Goal: Task Accomplishment & Management: Complete application form

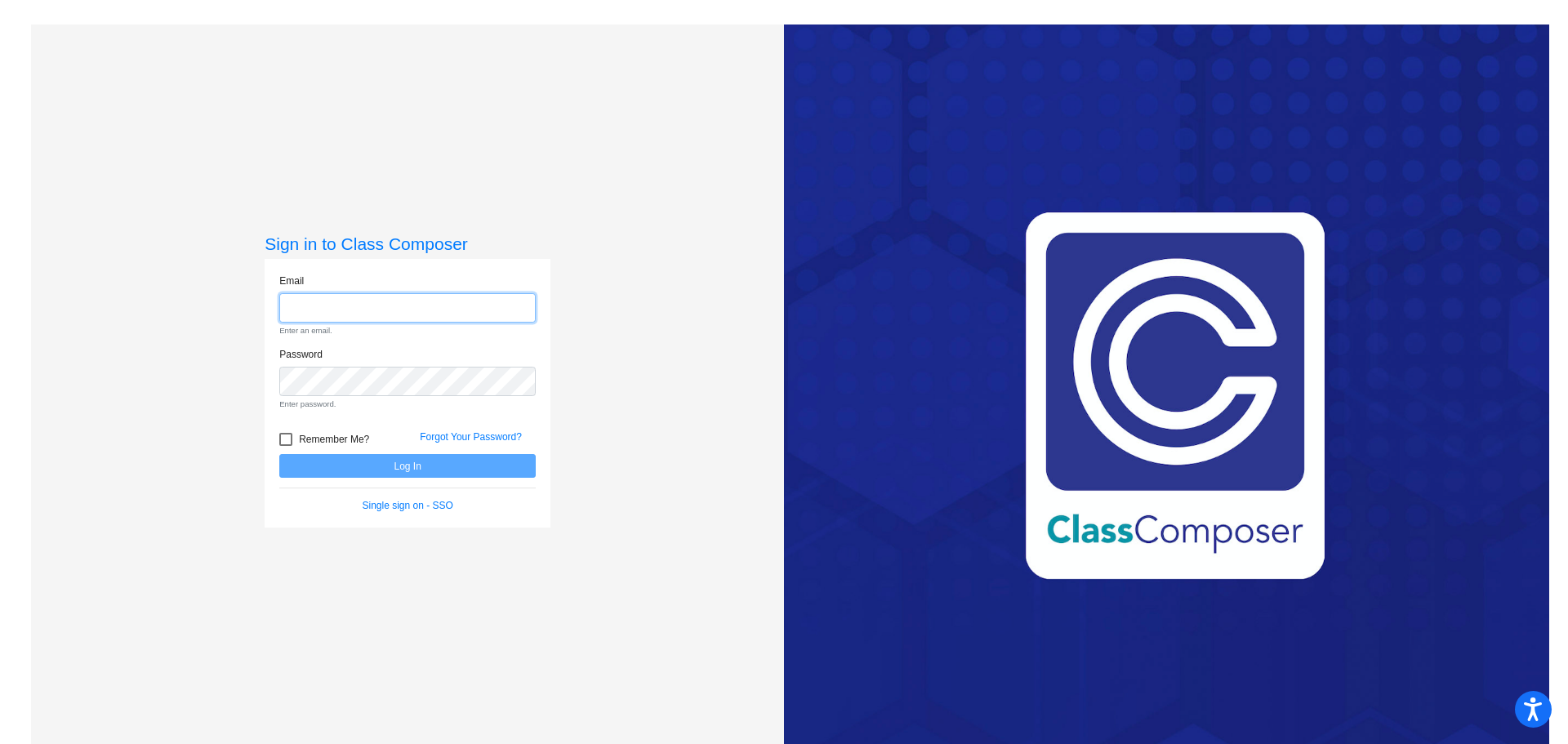
type input "[EMAIL_ADDRESS][PERSON_NAME][DOMAIN_NAME]"
drag, startPoint x: 395, startPoint y: 468, endPoint x: 384, endPoint y: 468, distance: 11.0
click at [395, 468] on form "Email [EMAIL_ADDRESS][PERSON_NAME][DOMAIN_NAME] Enter an email. Password Enter …" at bounding box center [407, 393] width 256 height 240
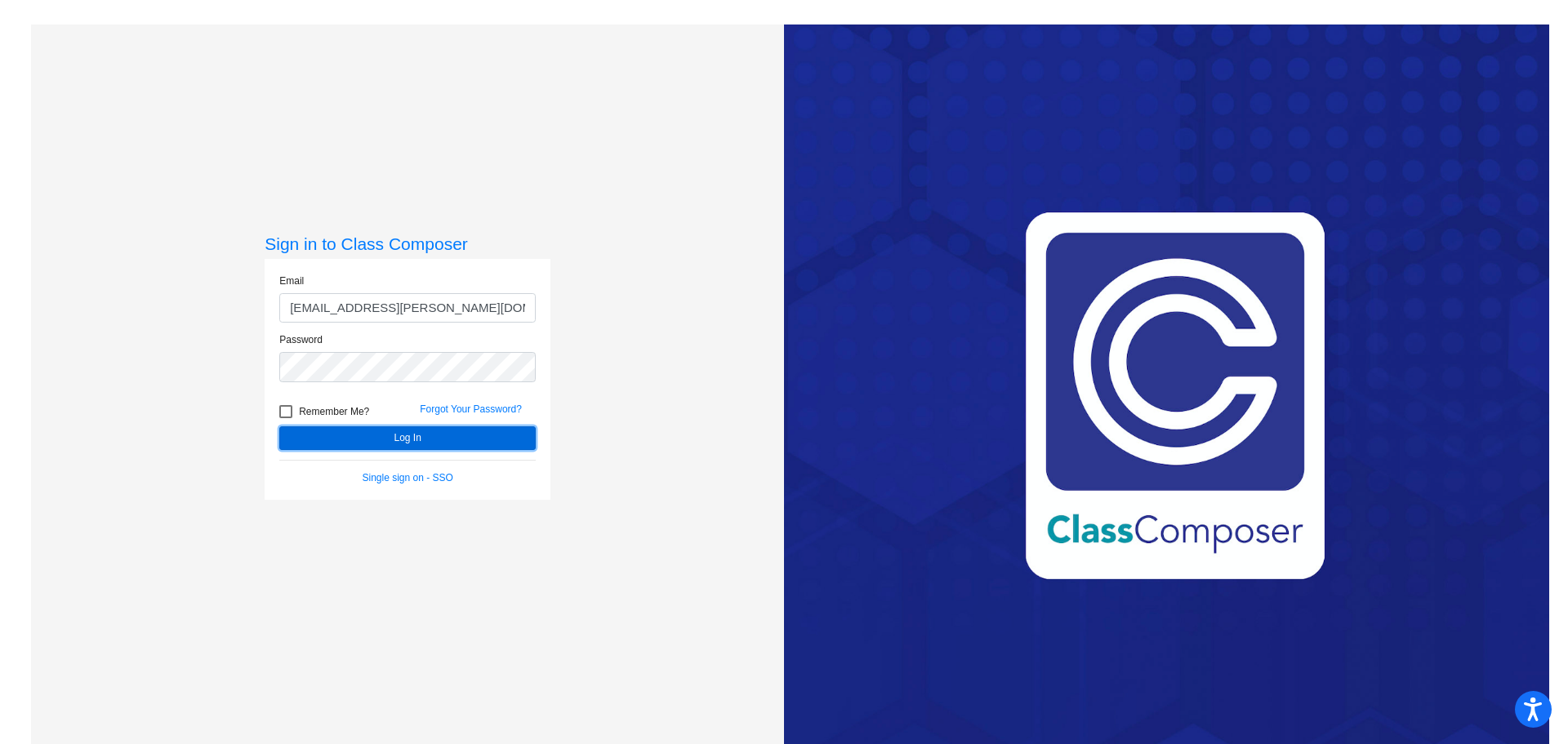
click at [336, 434] on button "Log In" at bounding box center [407, 438] width 256 height 24
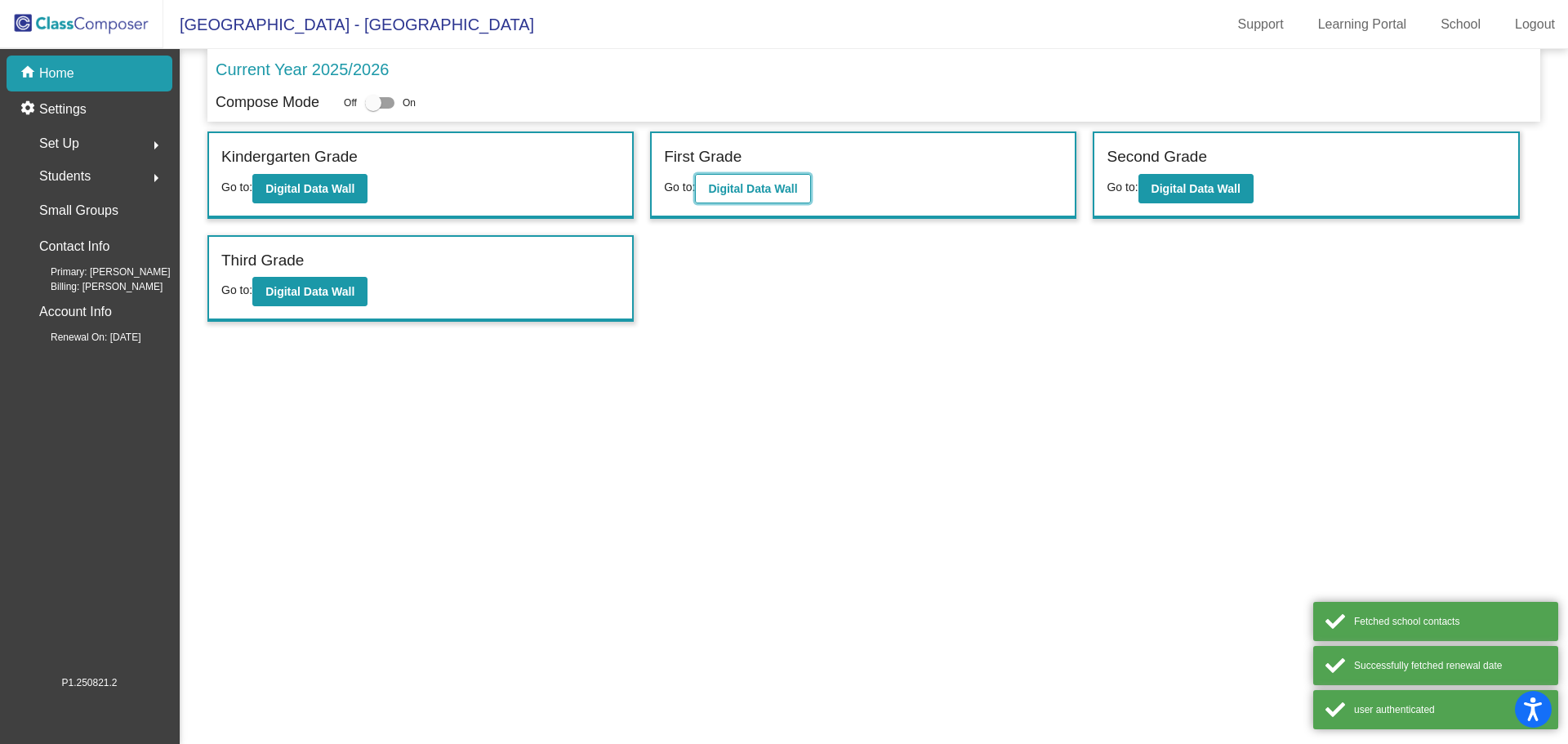
click at [778, 183] on b "Digital Data Wall" at bounding box center [752, 188] width 89 height 13
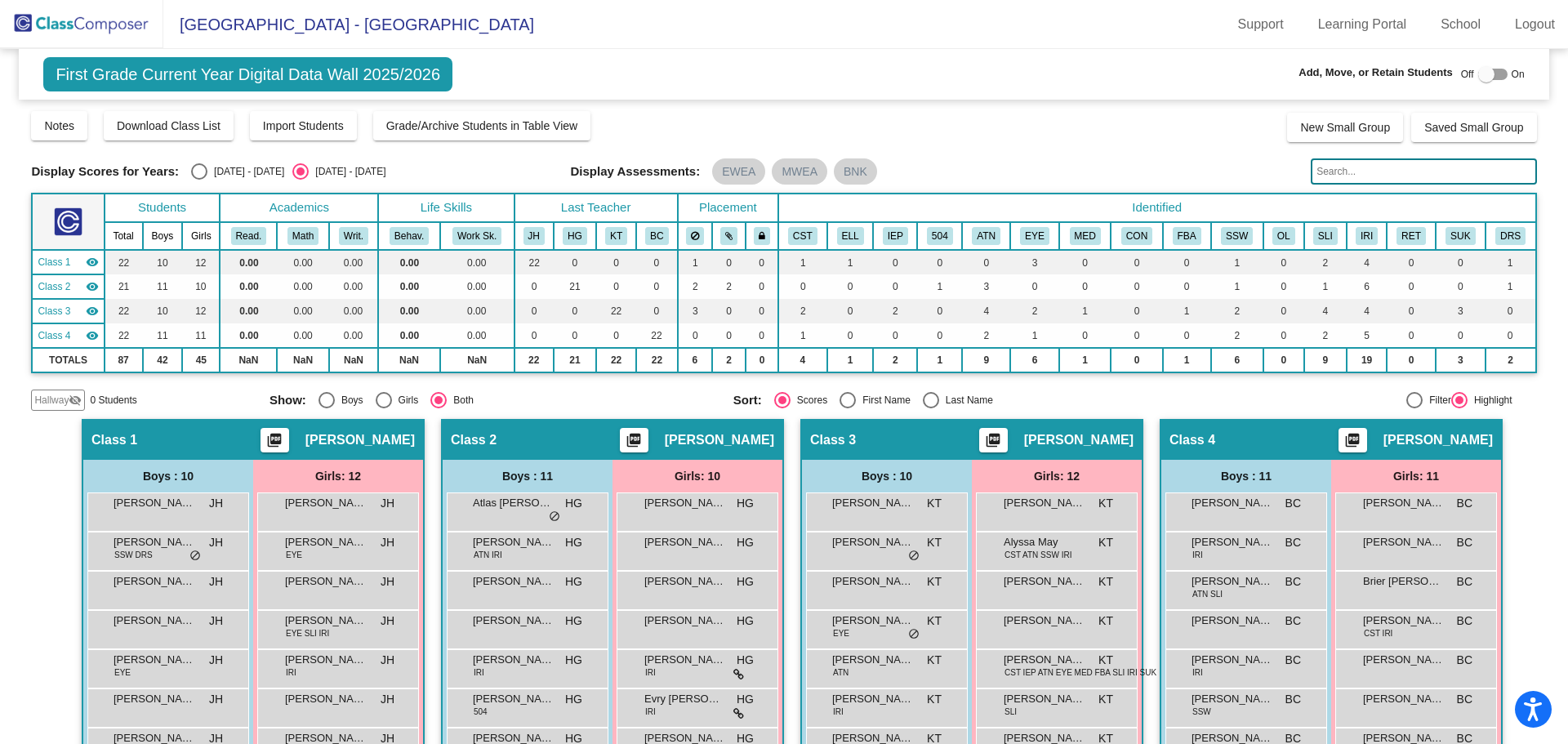
drag, startPoint x: 92, startPoint y: 19, endPoint x: 113, endPoint y: 33, distance: 25.2
click at [92, 20] on img at bounding box center [82, 24] width 163 height 48
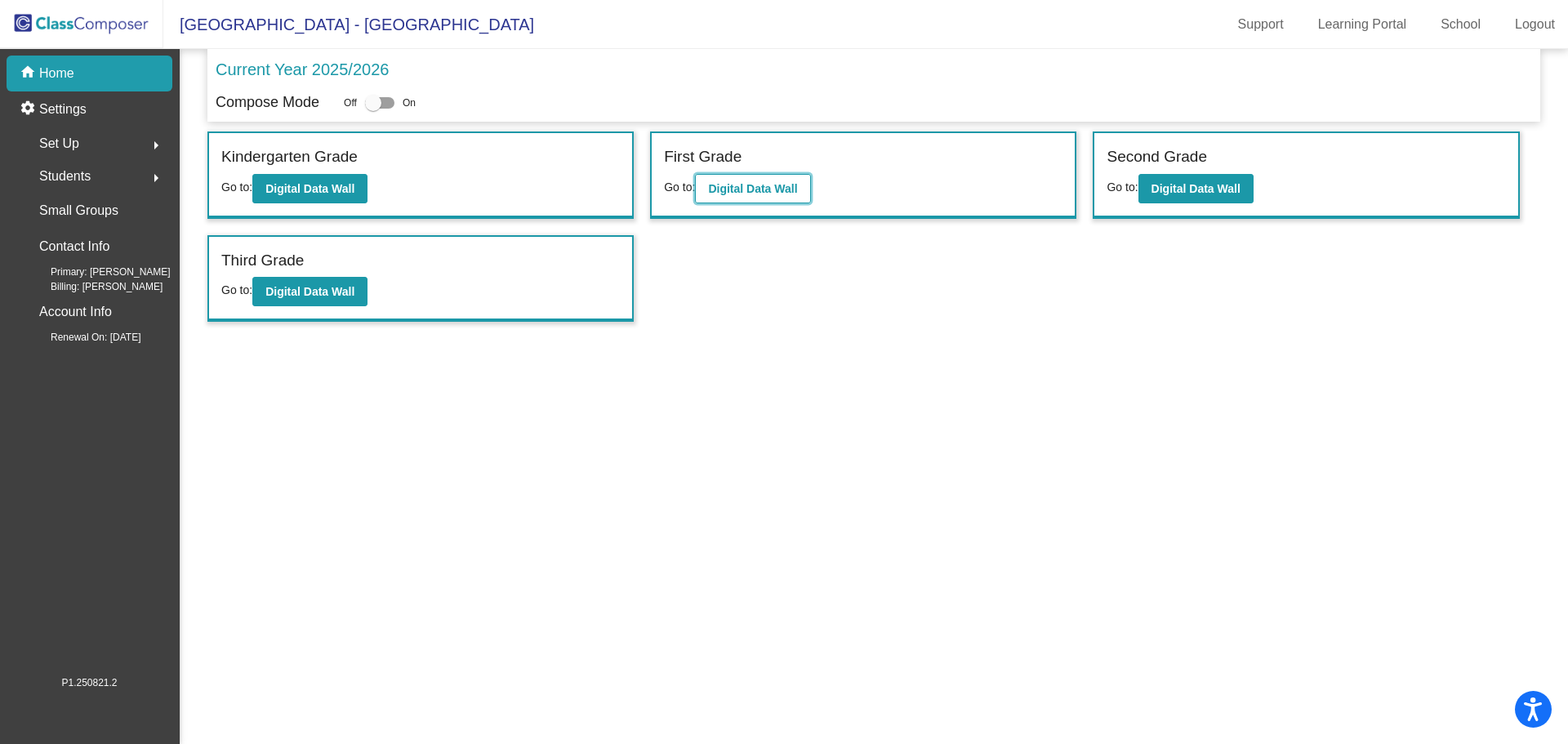
click at [736, 195] on b "Digital Data Wall" at bounding box center [752, 188] width 89 height 13
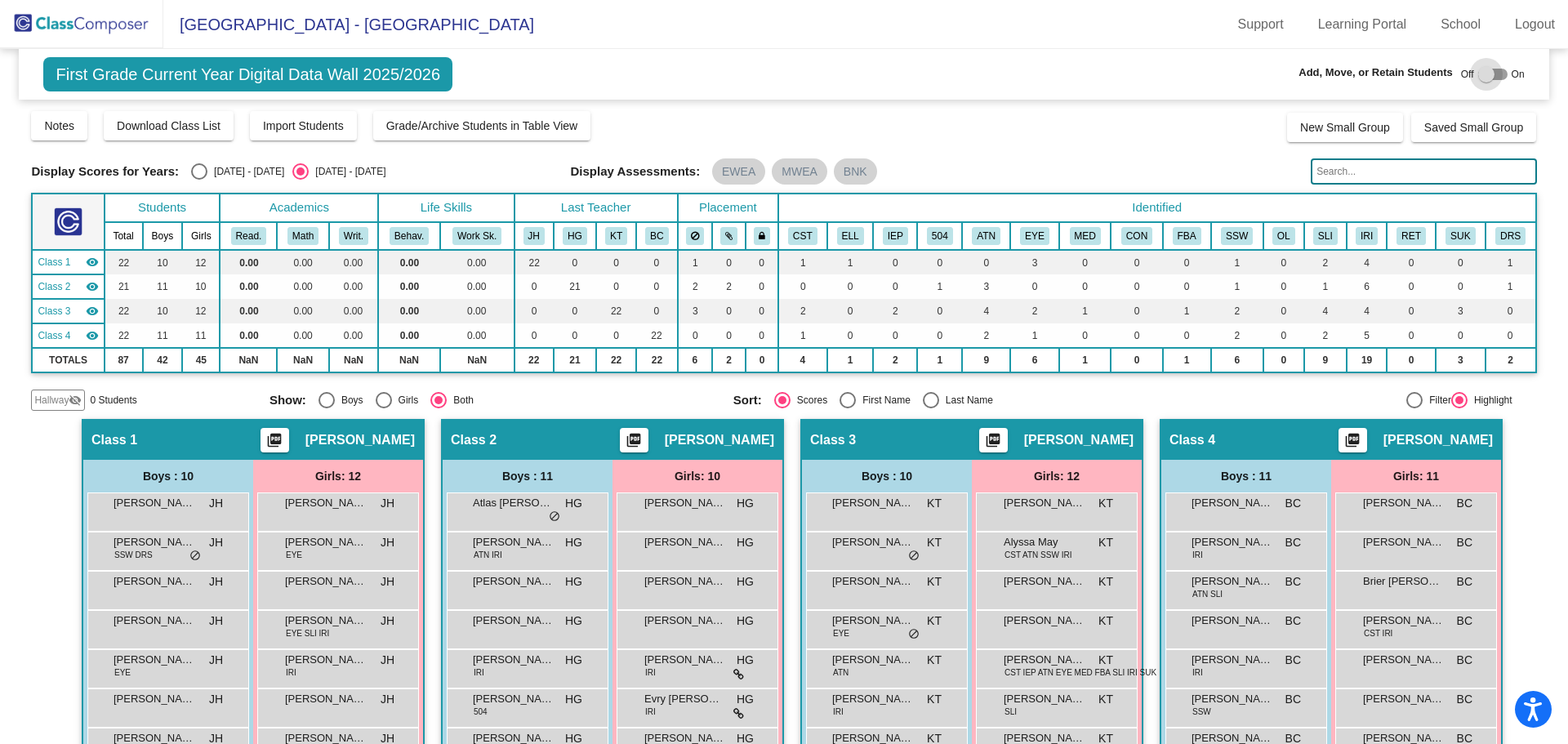
click at [1492, 77] on div at bounding box center [1493, 74] width 29 height 11
checkbox input "true"
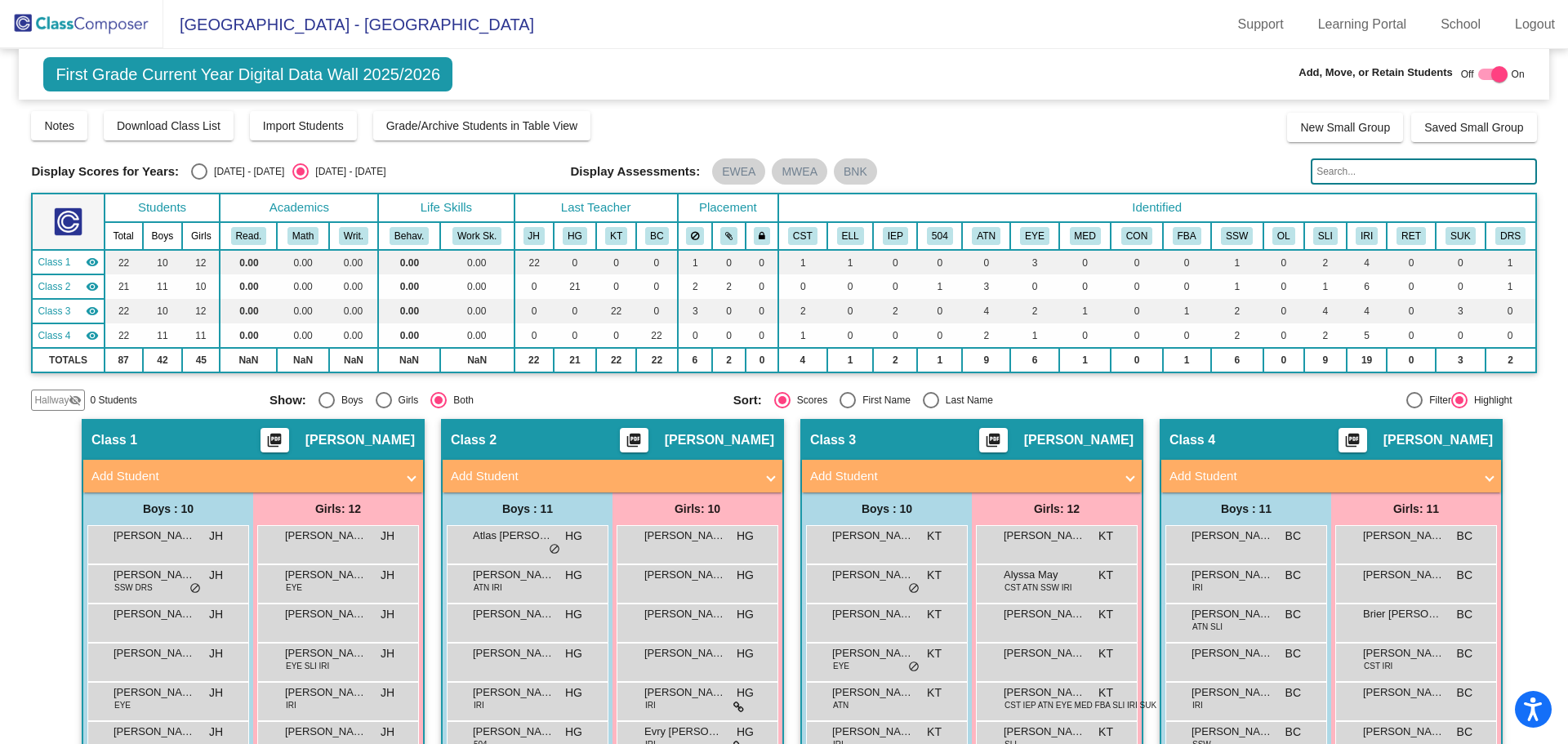
click at [734, 478] on mat-panel-title "Add Student" at bounding box center [602, 477] width 304 height 18
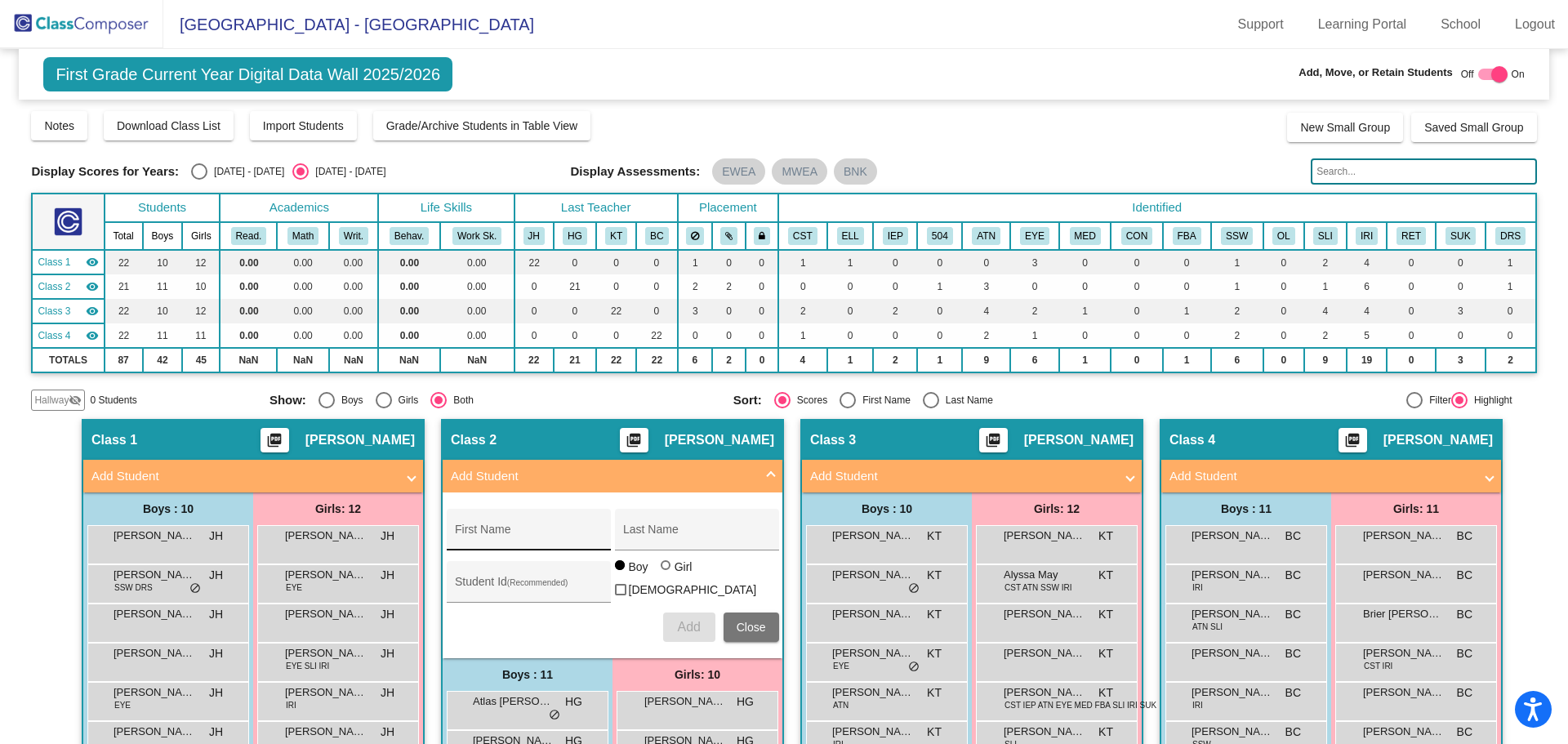
click at [539, 531] on input "First Name" at bounding box center [528, 535] width 147 height 13
type input "Mila"
type input "[PERSON_NAME]"
type input "3710198"
click at [660, 570] on div at bounding box center [665, 565] width 10 height 10
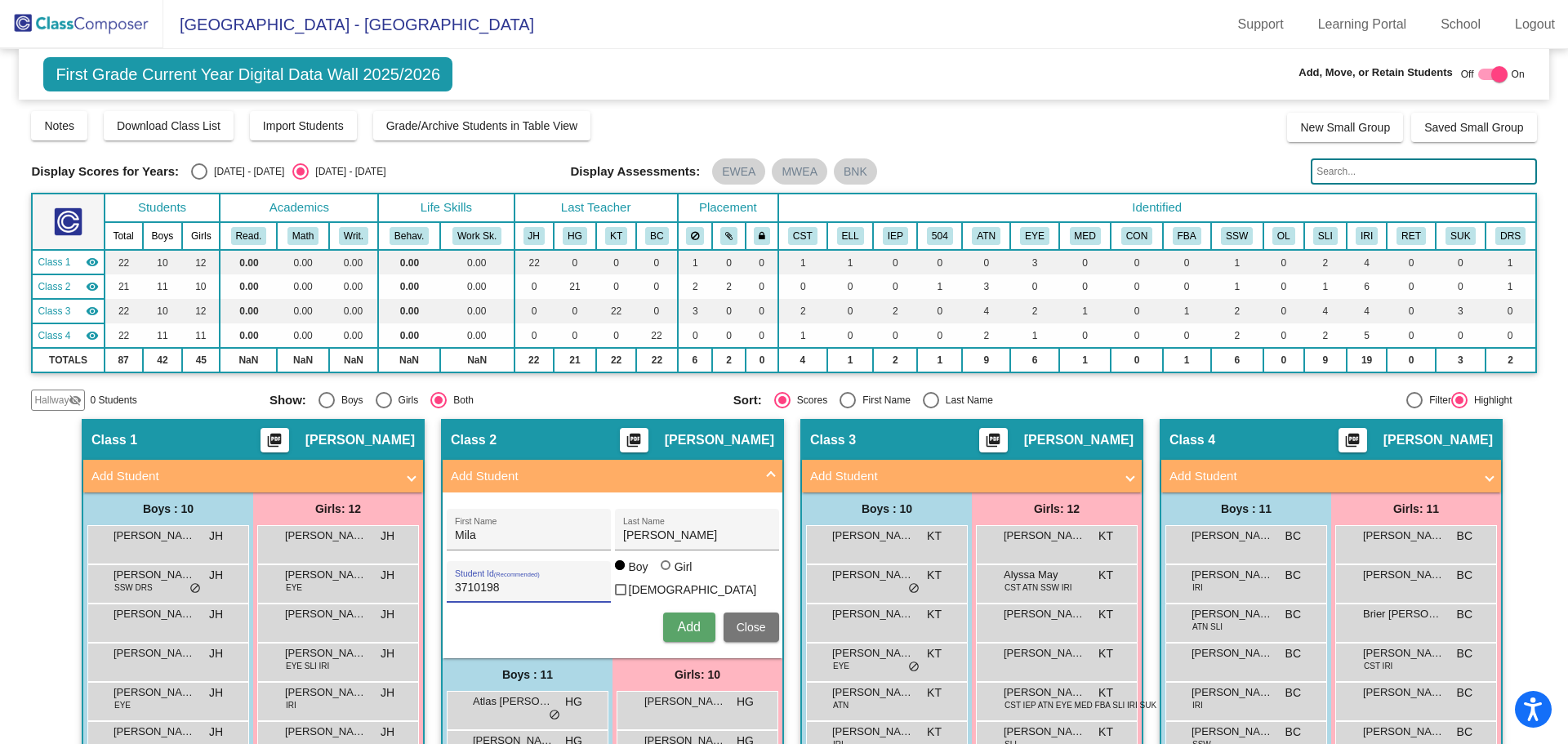
click at [666, 573] on input "Girl" at bounding box center [666, 573] width 1 height 1
radio input "true"
click at [687, 620] on span "Add" at bounding box center [688, 626] width 23 height 14
click at [749, 624] on span "Close" at bounding box center [751, 627] width 29 height 13
